Goal: Check status

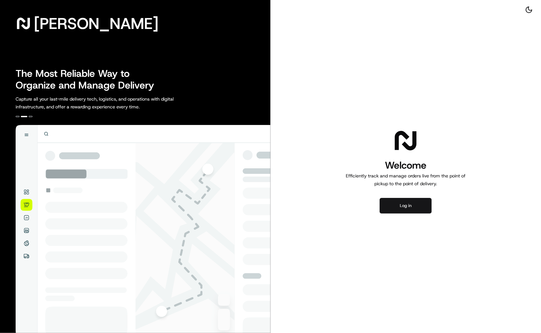
click at [403, 203] on button "Log in" at bounding box center [405, 206] width 52 height 16
